Goal: Ask a question

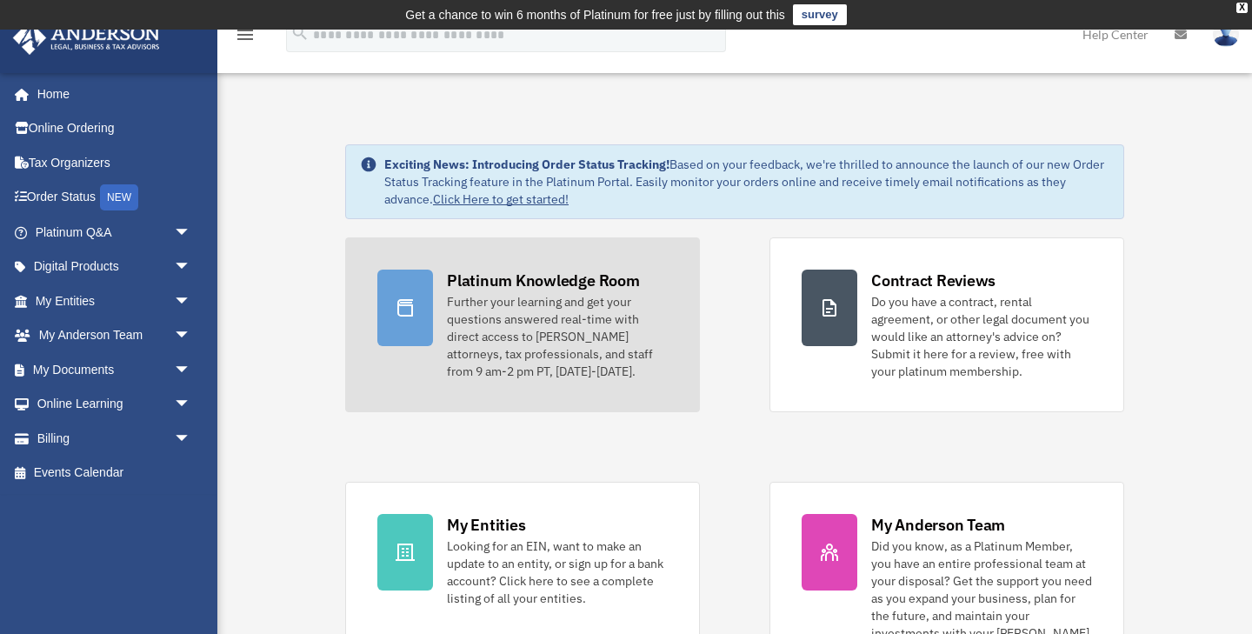
click at [467, 345] on div "Further your learning and get your questions answered real-time with direct acc…" at bounding box center [557, 336] width 221 height 87
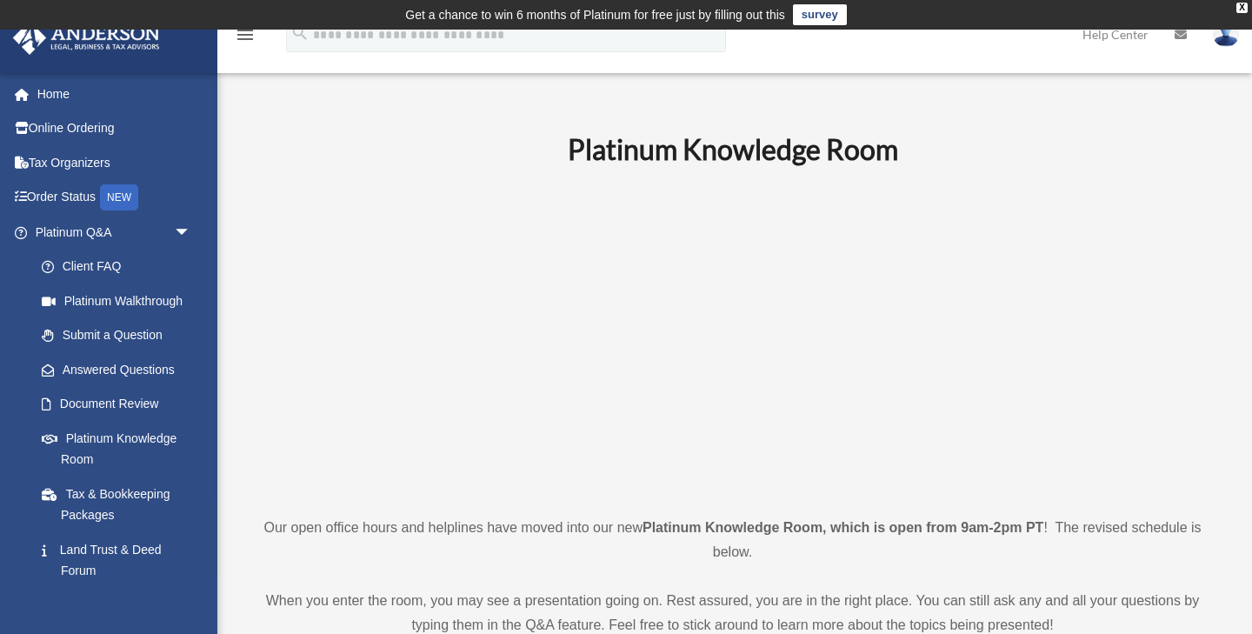
click at [1181, 42] on link at bounding box center [1181, 34] width 38 height 69
click at [1181, 37] on icon at bounding box center [1181, 35] width 12 height 12
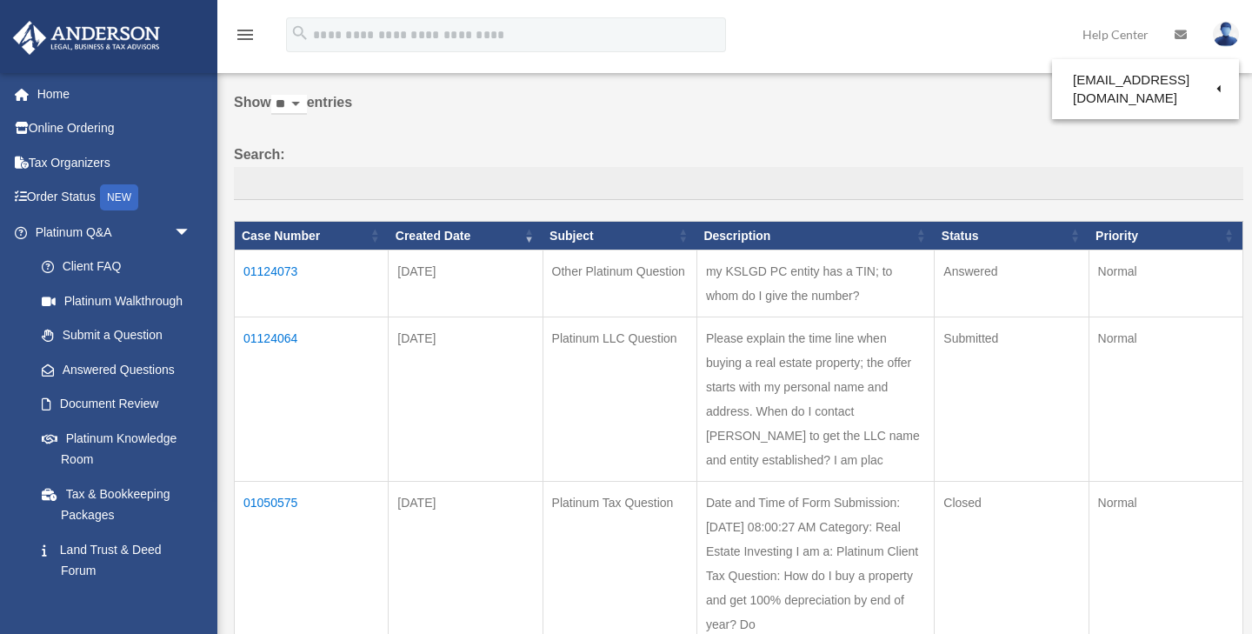
scroll to position [97, 0]
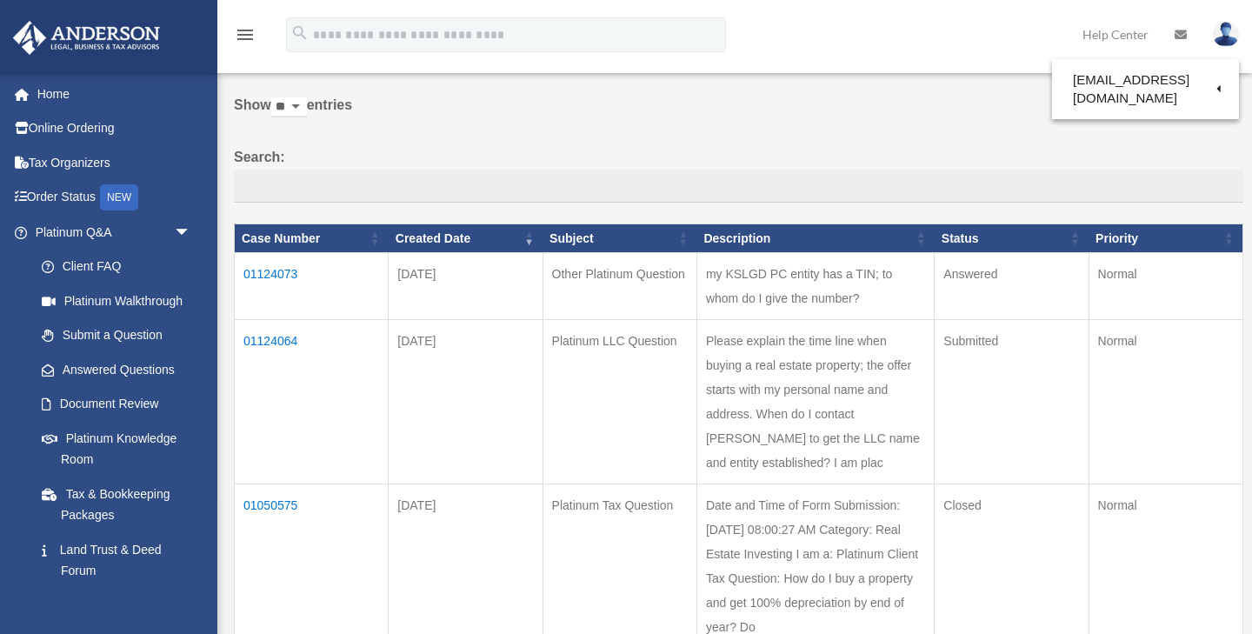
click at [291, 269] on td "01124073" at bounding box center [312, 286] width 154 height 67
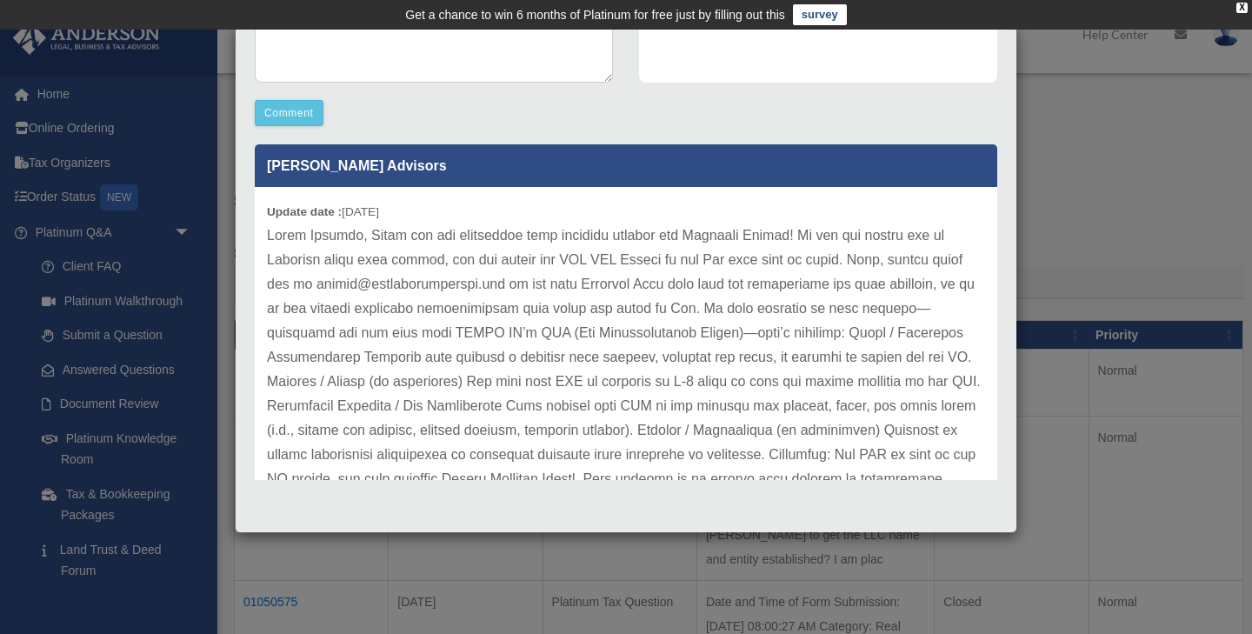
scroll to position [0, 0]
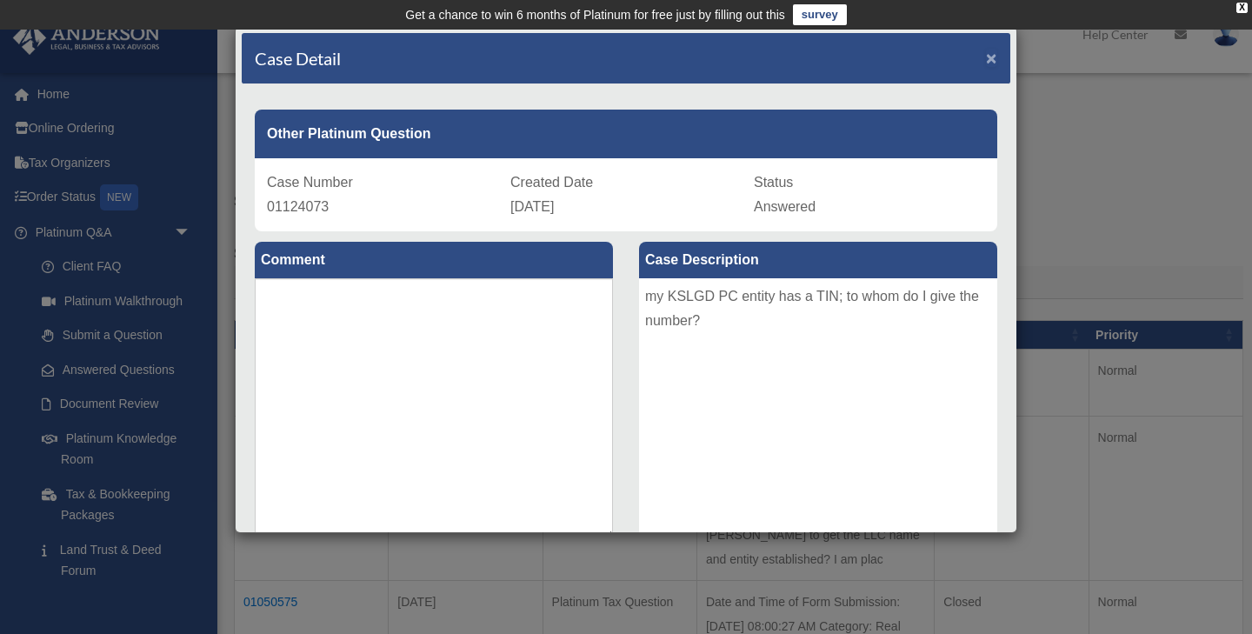
click at [995, 54] on span "×" at bounding box center [991, 58] width 11 height 20
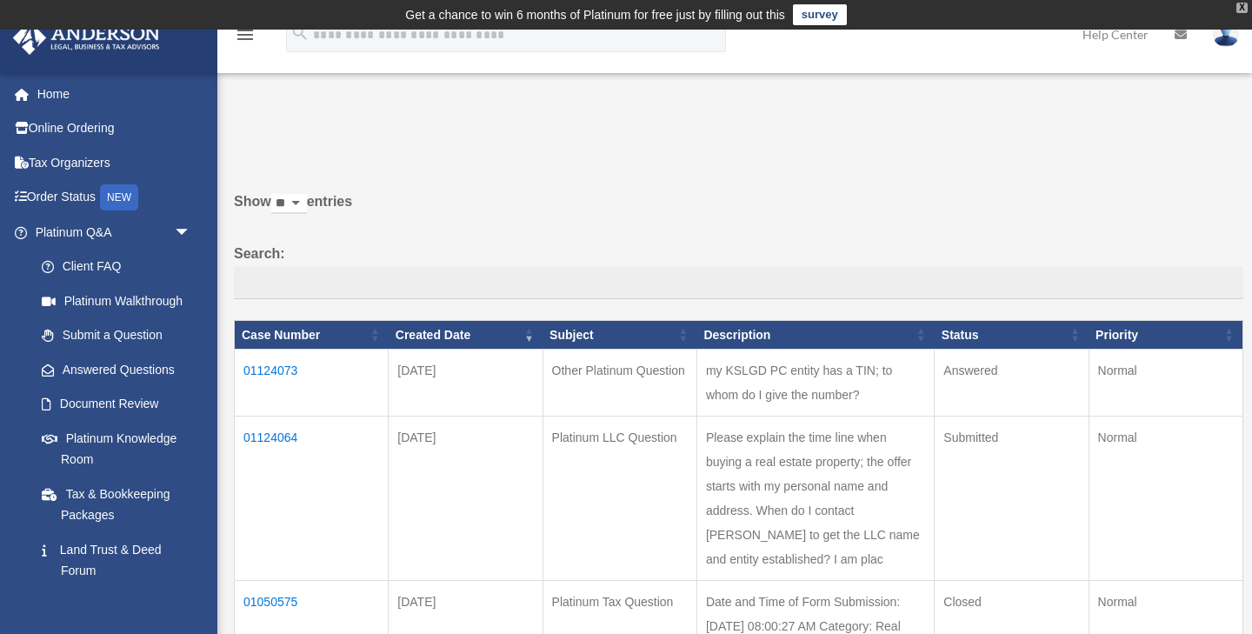
click at [1243, 4] on div "X" at bounding box center [1241, 8] width 11 height 10
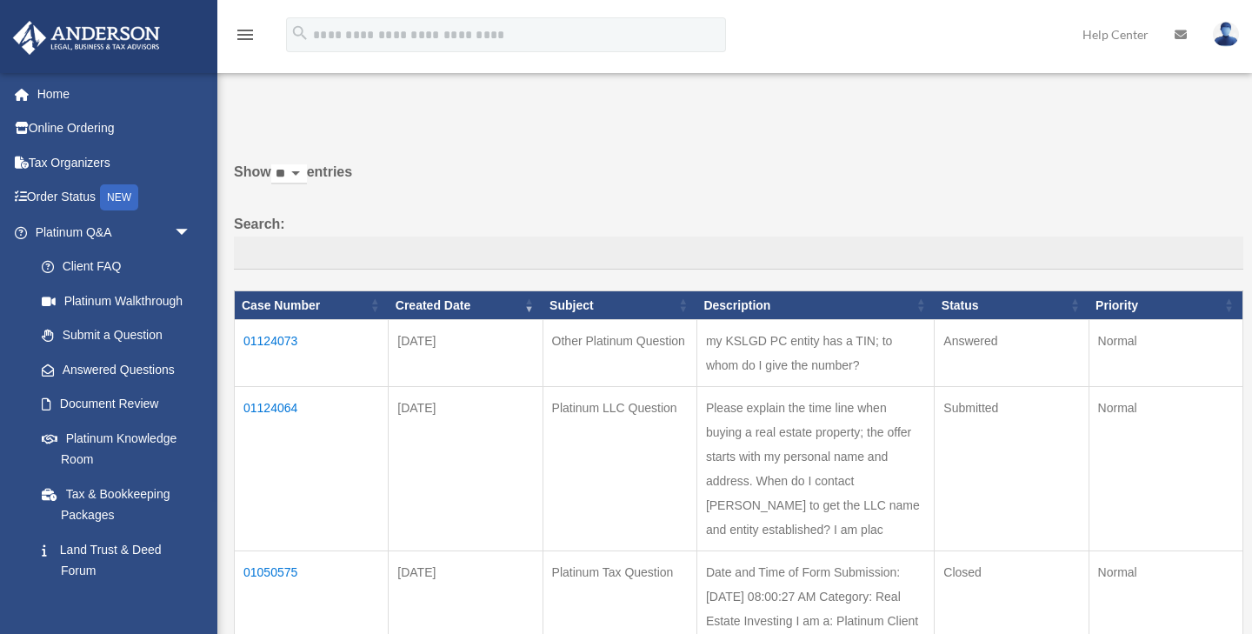
click at [1222, 36] on img at bounding box center [1226, 34] width 26 height 25
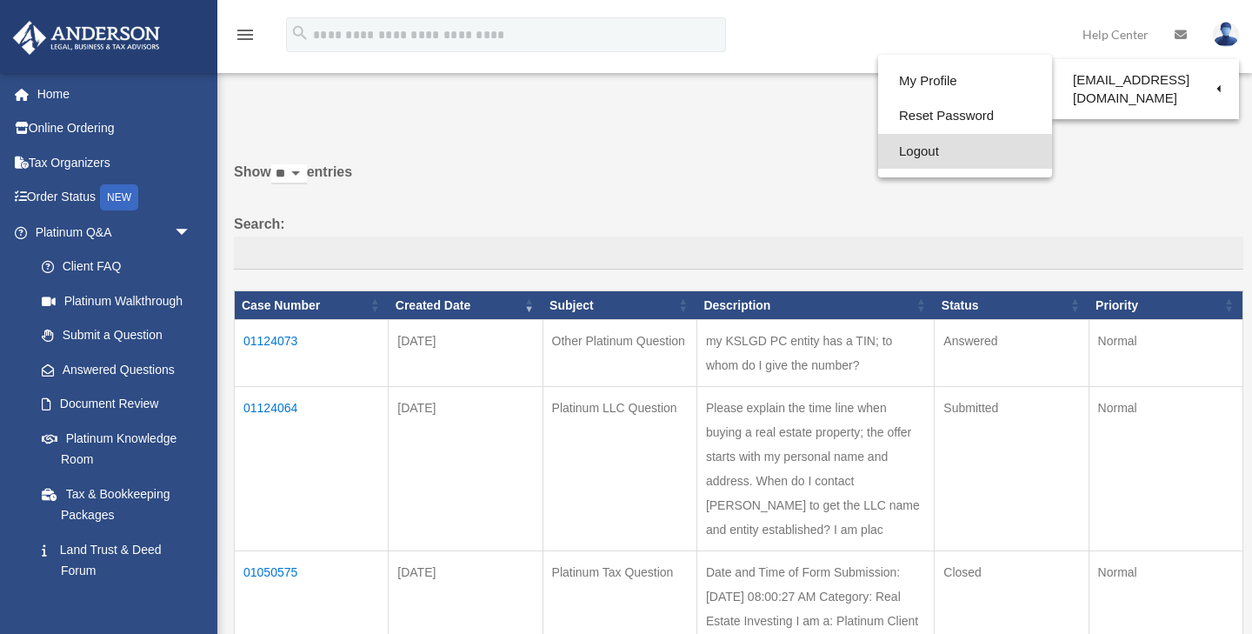
click at [878, 156] on link "Logout" at bounding box center [965, 152] width 174 height 36
